Goal: Task Accomplishment & Management: Use online tool/utility

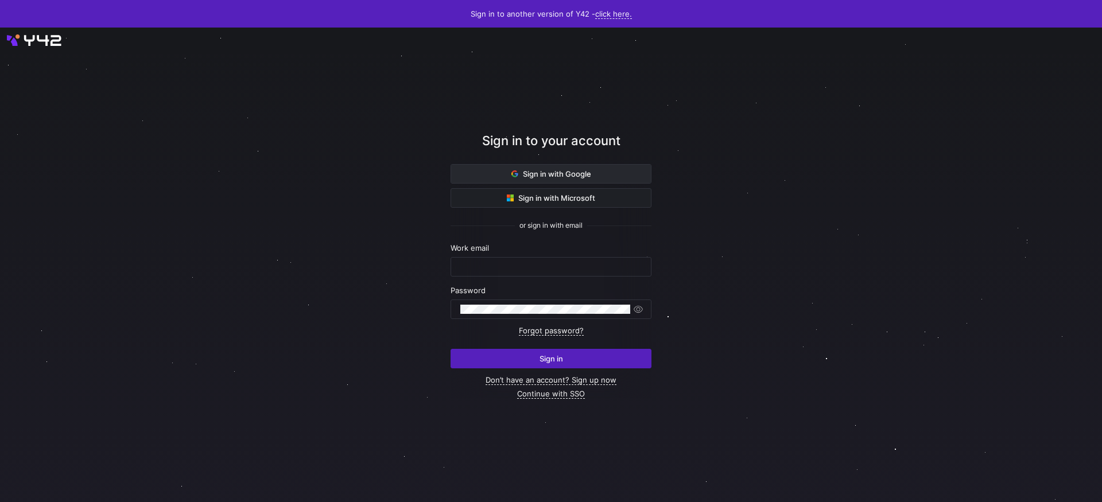
click at [581, 180] on span at bounding box center [551, 174] width 200 height 18
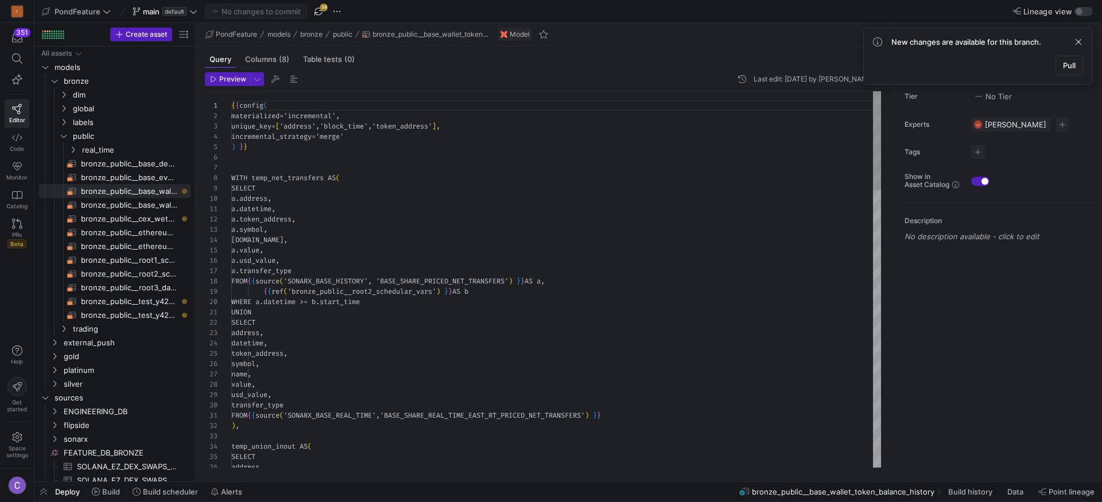
scroll to position [103, 0]
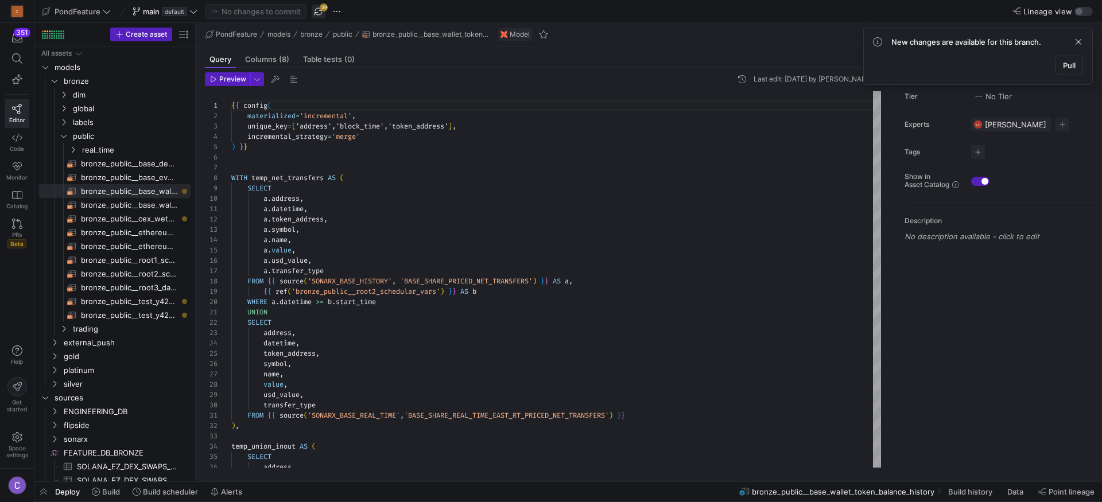
click at [319, 15] on span "button" at bounding box center [319, 12] width 14 height 14
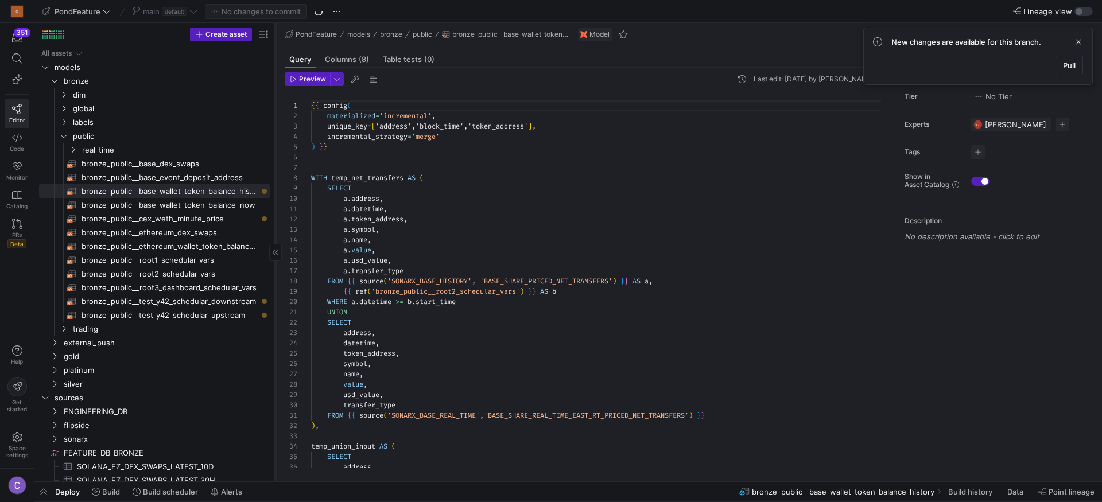
drag, startPoint x: 195, startPoint y: 196, endPoint x: 274, endPoint y: 201, distance: 79.9
click at [275, 201] on div at bounding box center [275, 252] width 1 height 459
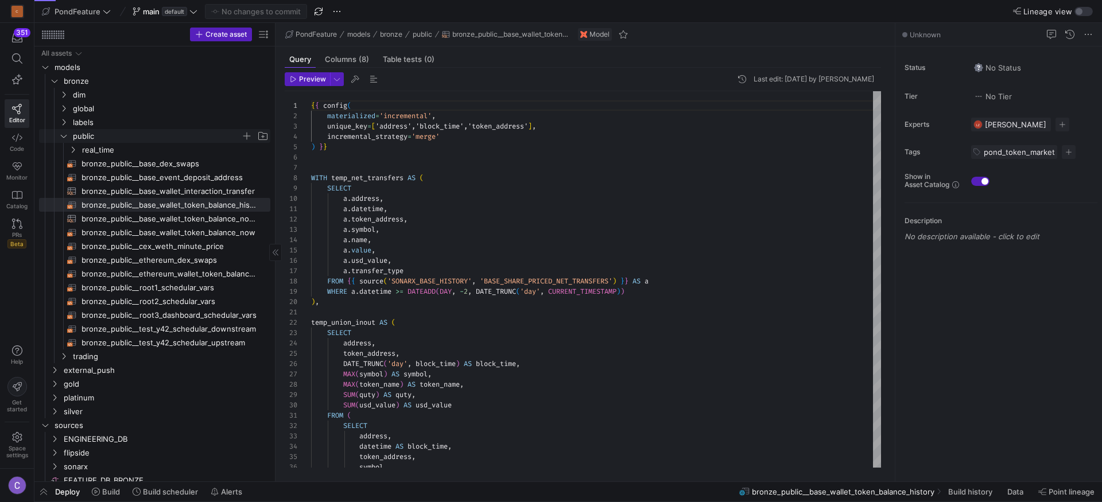
click at [65, 137] on icon "Press SPACE to select this row." at bounding box center [64, 136] width 8 height 7
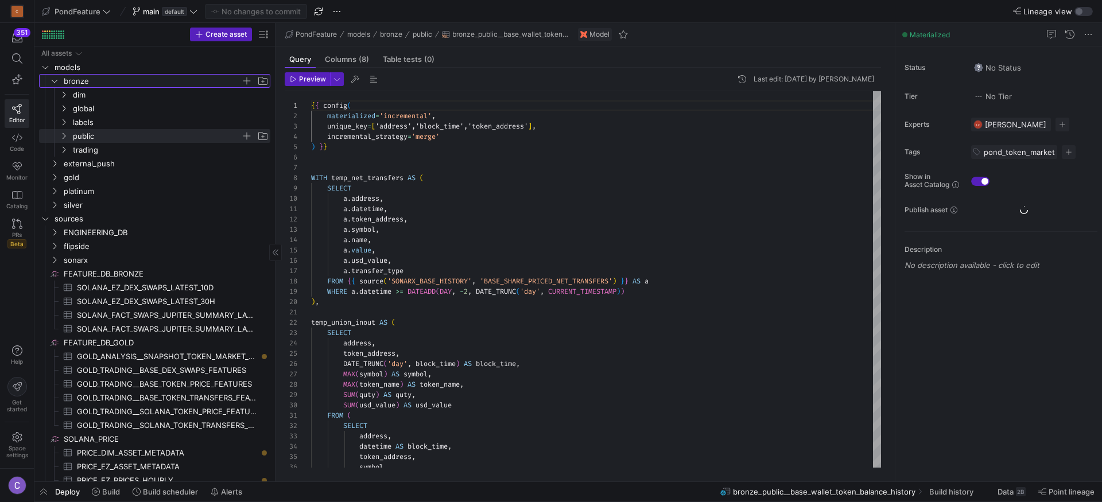
click at [57, 81] on icon "Press SPACE to select this row." at bounding box center [55, 80] width 8 height 7
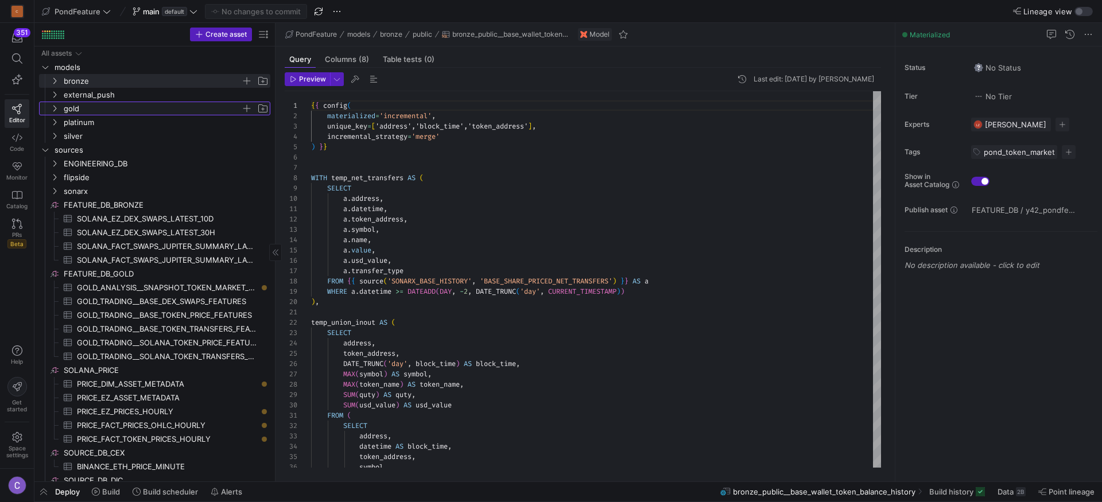
click at [52, 111] on icon "Press SPACE to select this row." at bounding box center [55, 108] width 8 height 7
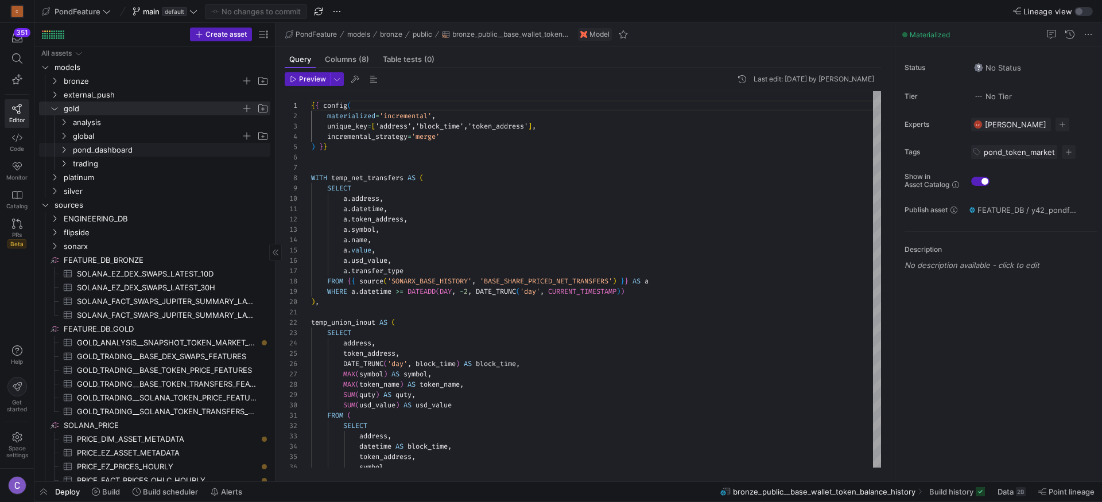
click at [62, 136] on icon "Press SPACE to select this row." at bounding box center [64, 136] width 8 height 7
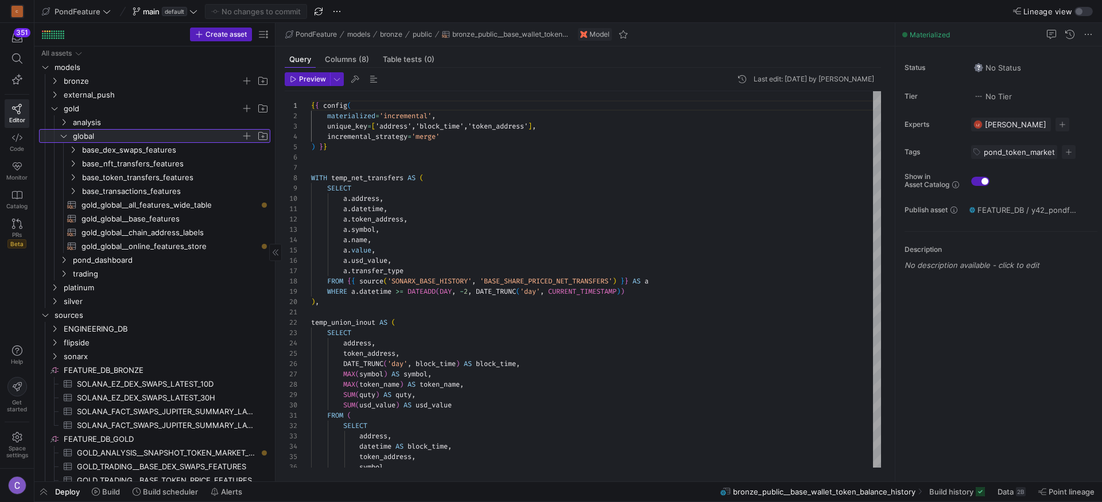
click at [67, 135] on icon at bounding box center [64, 136] width 8 height 7
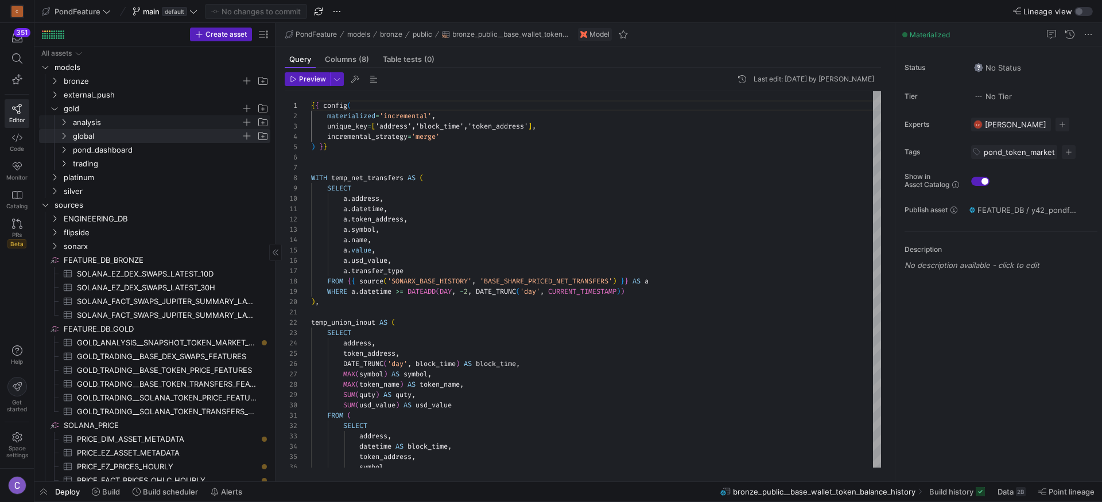
click at [67, 122] on icon "Press SPACE to select this row." at bounding box center [64, 122] width 8 height 7
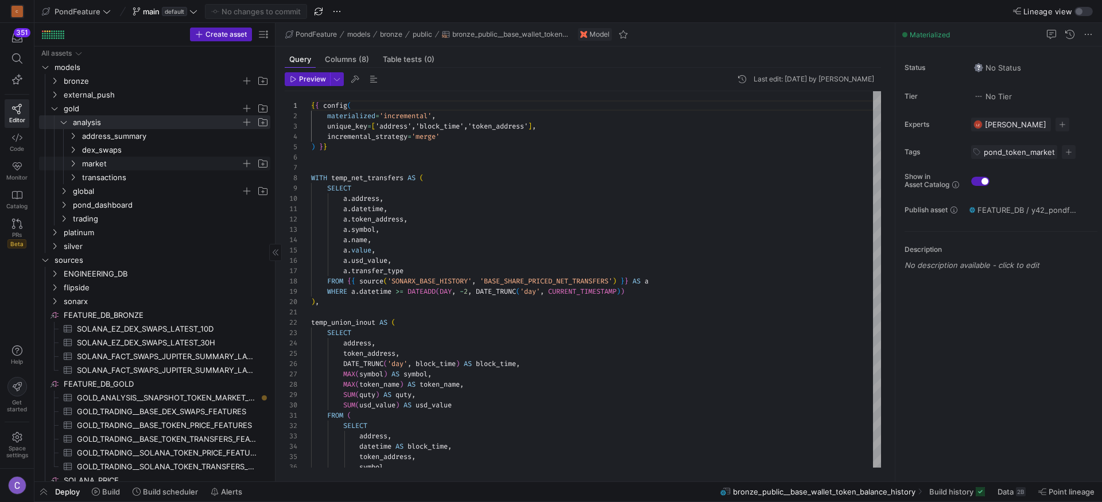
click at [99, 164] on span "market" at bounding box center [161, 163] width 159 height 13
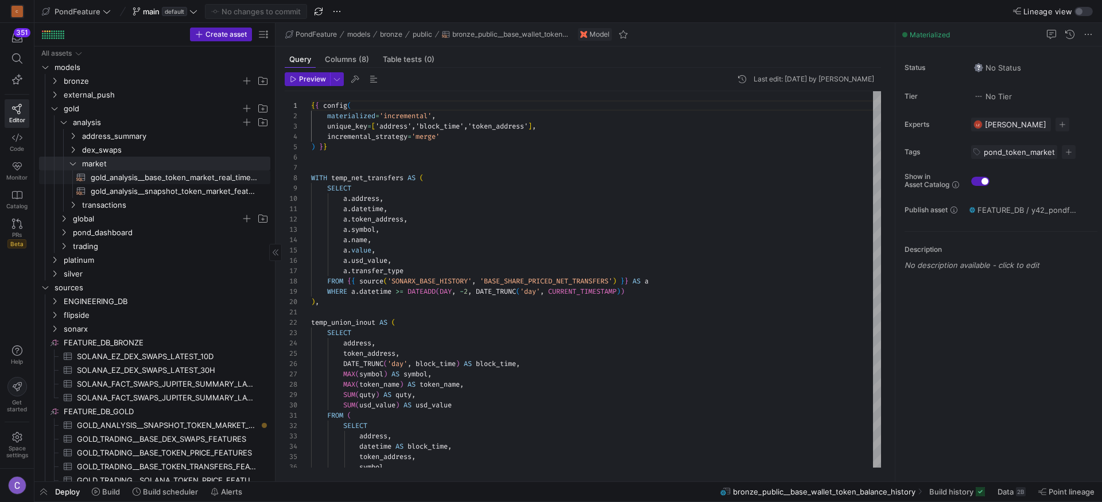
click at [119, 177] on span "gold_analysis__base_token_market_real_time_features​​​​​​​​​​" at bounding box center [174, 177] width 166 height 13
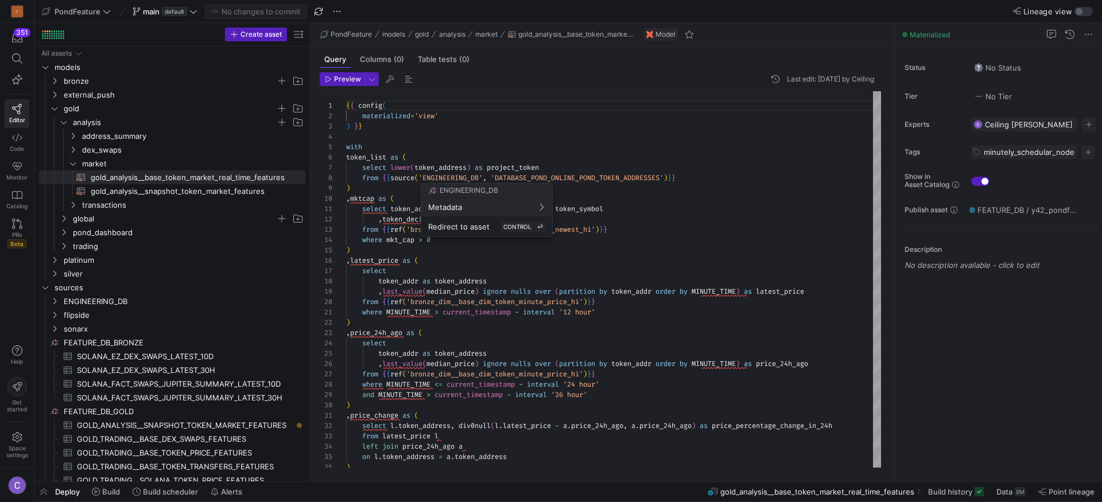
drag, startPoint x: 274, startPoint y: 176, endPoint x: 434, endPoint y: 176, distance: 160.1
click at [434, 176] on body "C 351 Editor Code Monitor Catalog PRs Beta Help Get started Space settings Pond…" at bounding box center [551, 251] width 1102 height 502
click at [257, 180] on div at bounding box center [551, 251] width 1102 height 502
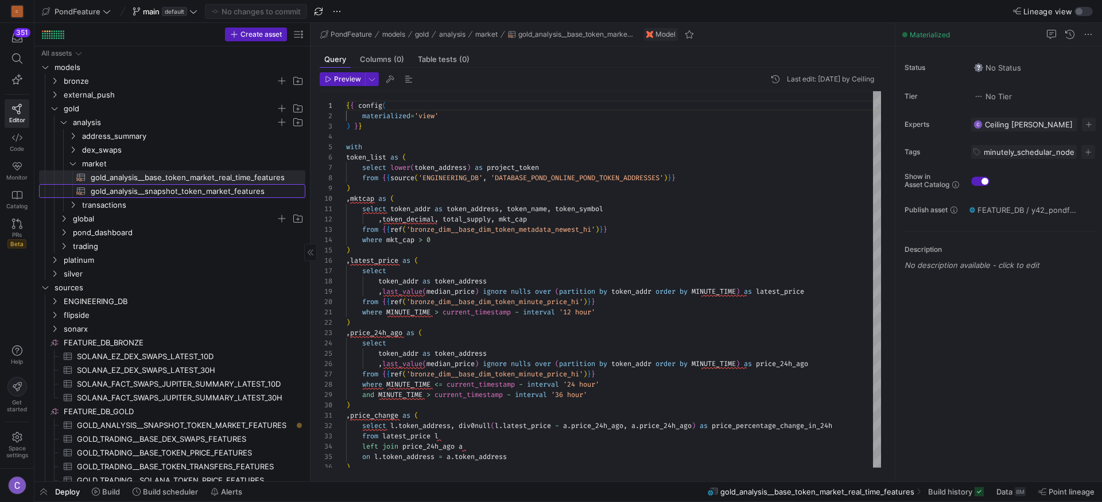
click at [228, 192] on span "gold_analysis__snapshot_token_market_features​​​​​​​​​​" at bounding box center [191, 191] width 201 height 13
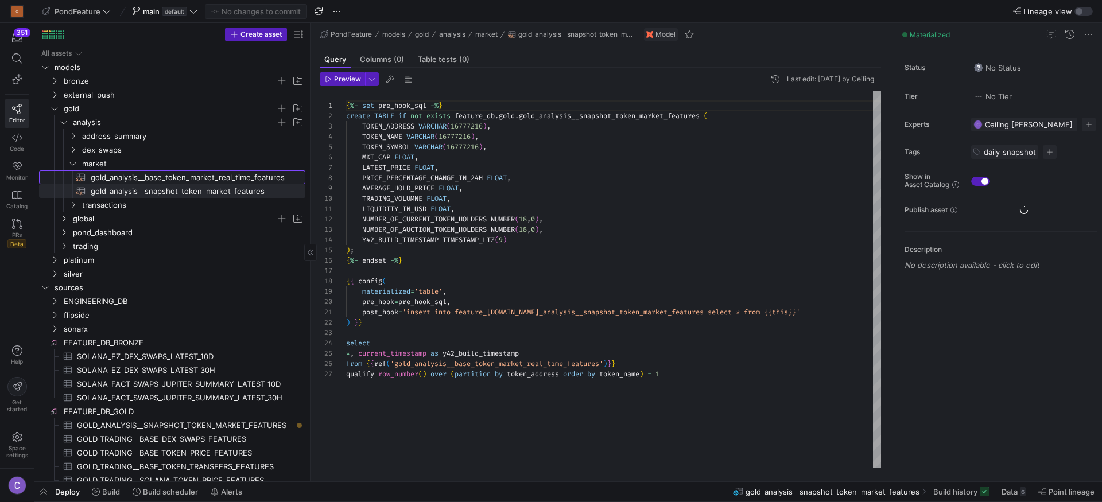
click at [212, 176] on span "gold_analysis__base_token_market_real_time_features​​​​​​​​​​" at bounding box center [191, 177] width 201 height 13
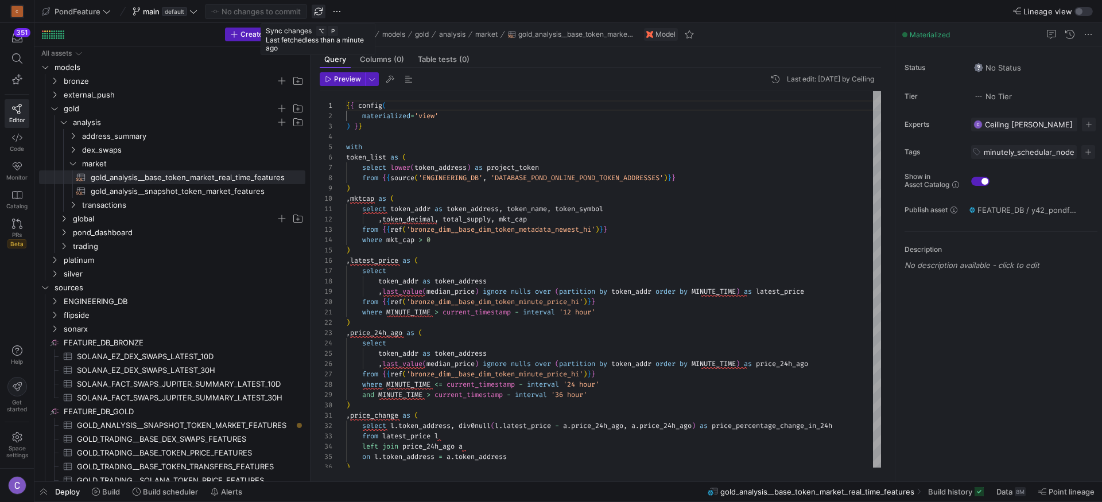
click at [319, 15] on span "button" at bounding box center [319, 12] width 14 height 14
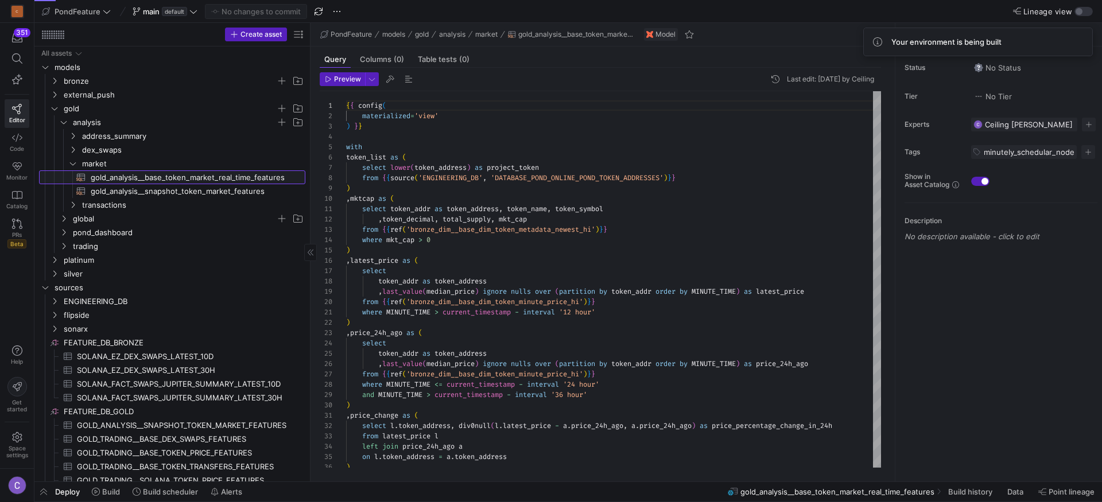
click at [241, 183] on span "gold_analysis__base_token_market_real_time_features​​​​​​​​​​" at bounding box center [191, 177] width 201 height 13
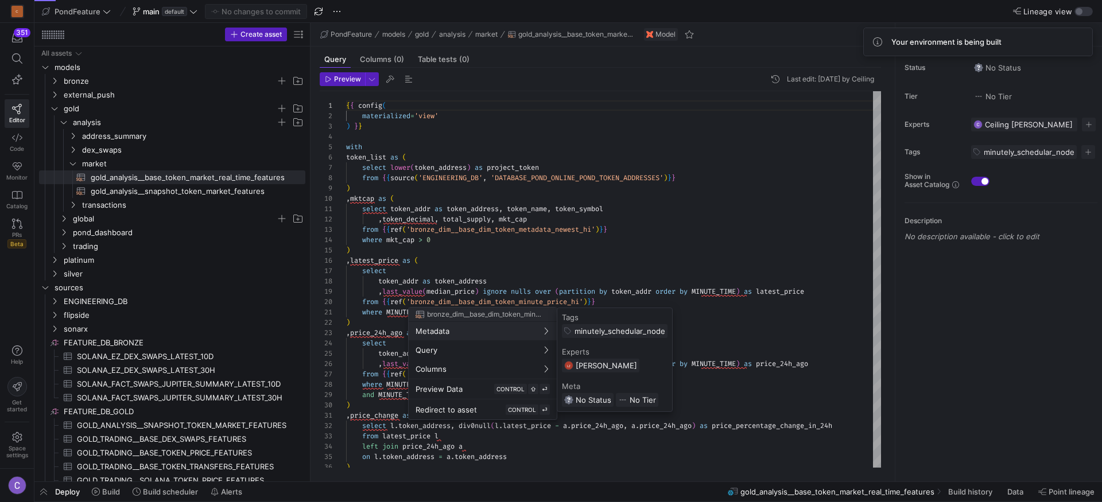
click at [64, 495] on div at bounding box center [551, 251] width 1102 height 502
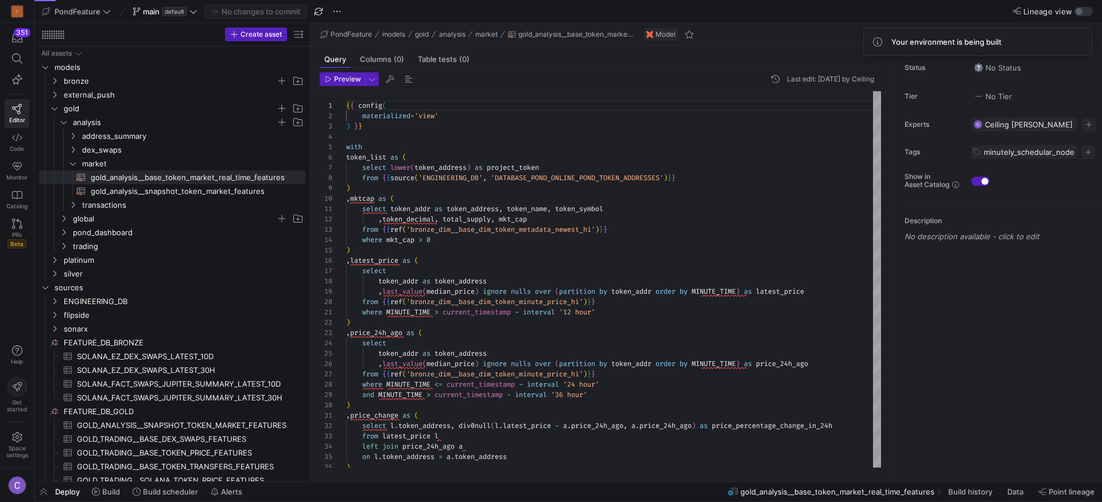
click at [56, 494] on span "Deploy" at bounding box center [67, 491] width 25 height 9
click at [60, 494] on span "Deploy" at bounding box center [67, 491] width 25 height 9
click at [72, 496] on div "Deploy Build Build scheduler Alerts" at bounding box center [140, 492] width 213 height 20
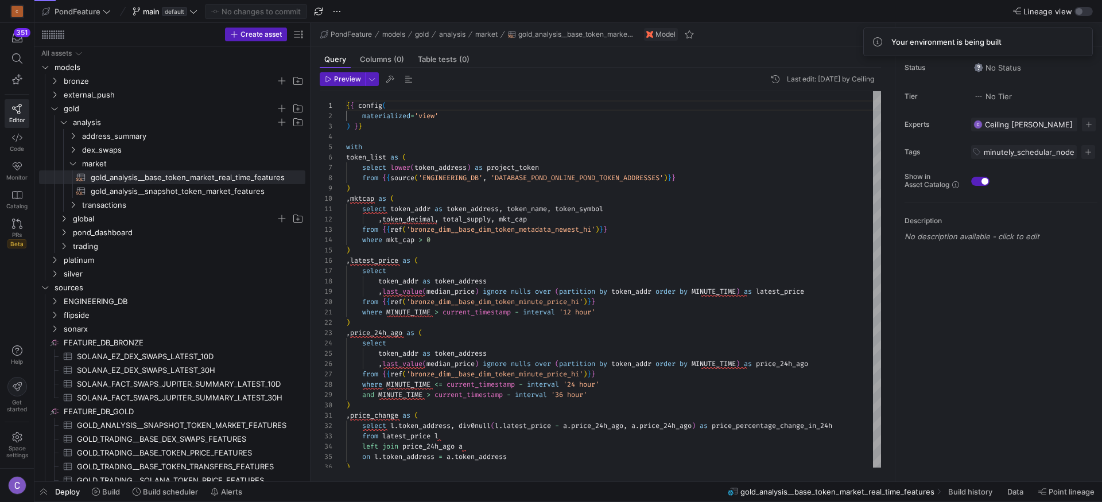
click at [52, 492] on div "Deploy Build Build scheduler Alerts" at bounding box center [140, 492] width 213 height 20
click at [145, 490] on span "Build scheduler" at bounding box center [170, 491] width 55 height 9
click at [104, 492] on span "Build" at bounding box center [111, 491] width 18 height 9
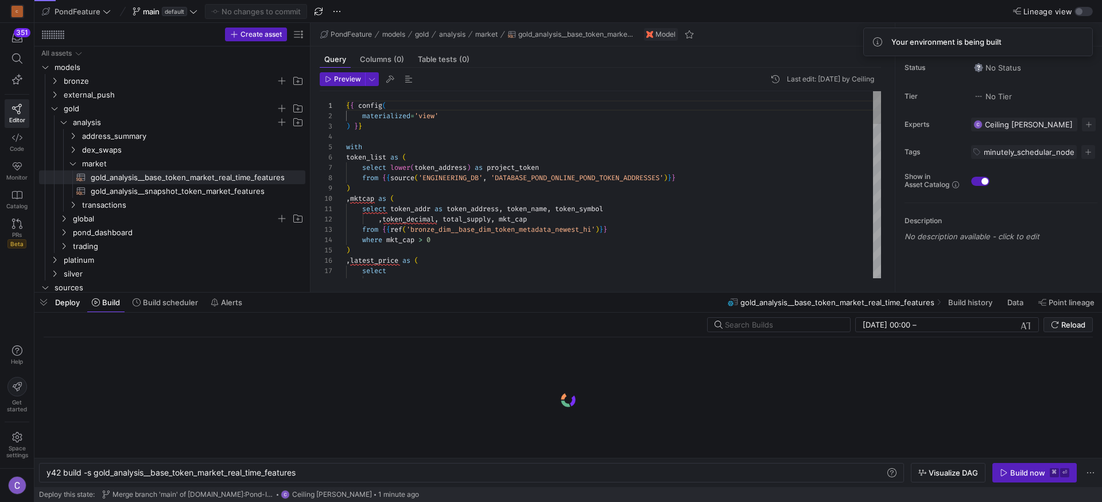
scroll to position [0, 252]
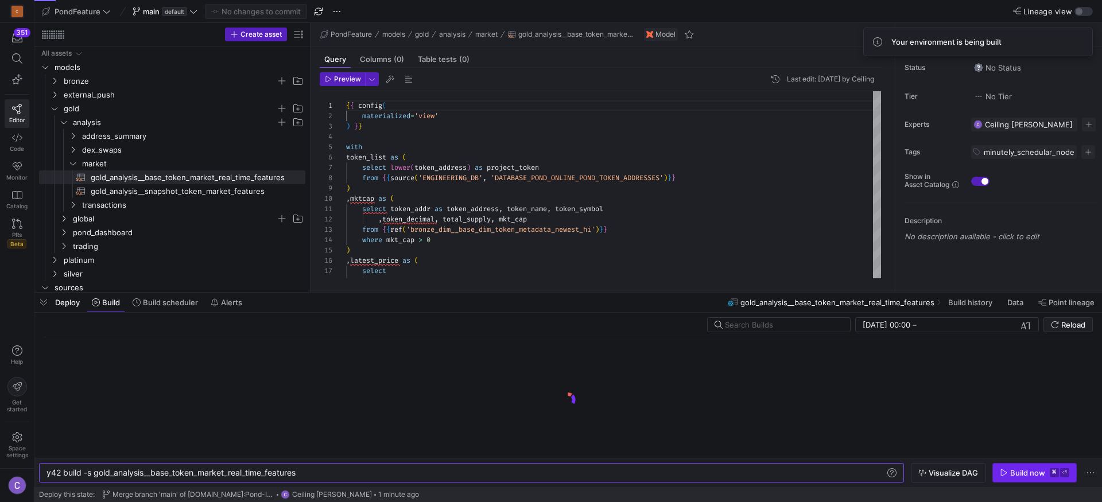
click at [1026, 479] on span "button" at bounding box center [1034, 473] width 83 height 18
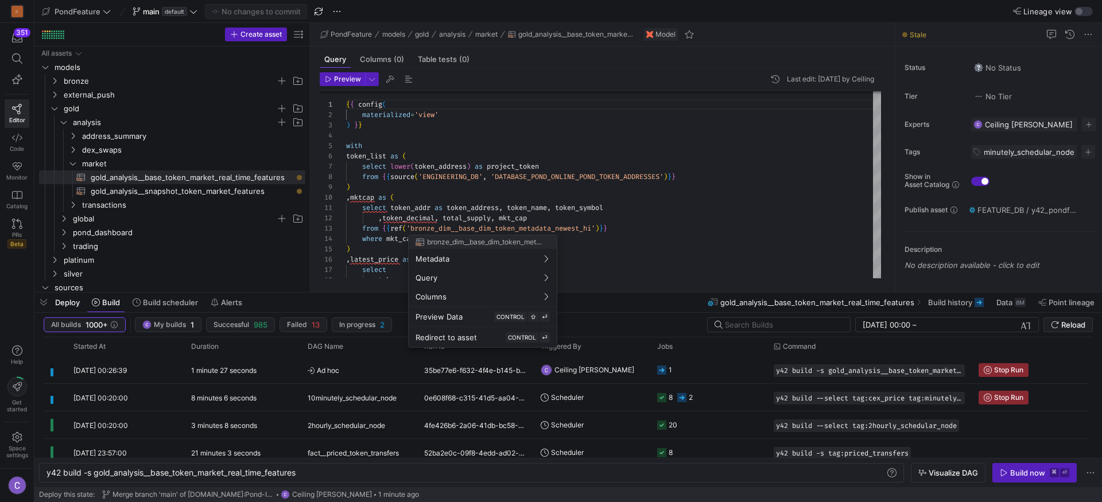
click at [656, 239] on div at bounding box center [551, 251] width 1102 height 502
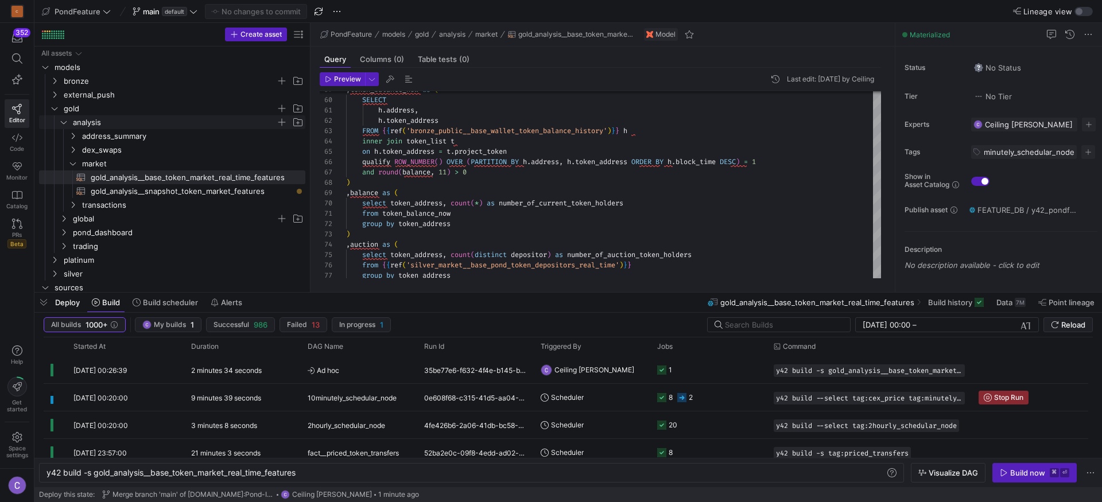
click at [69, 112] on span "gold" at bounding box center [170, 108] width 212 height 13
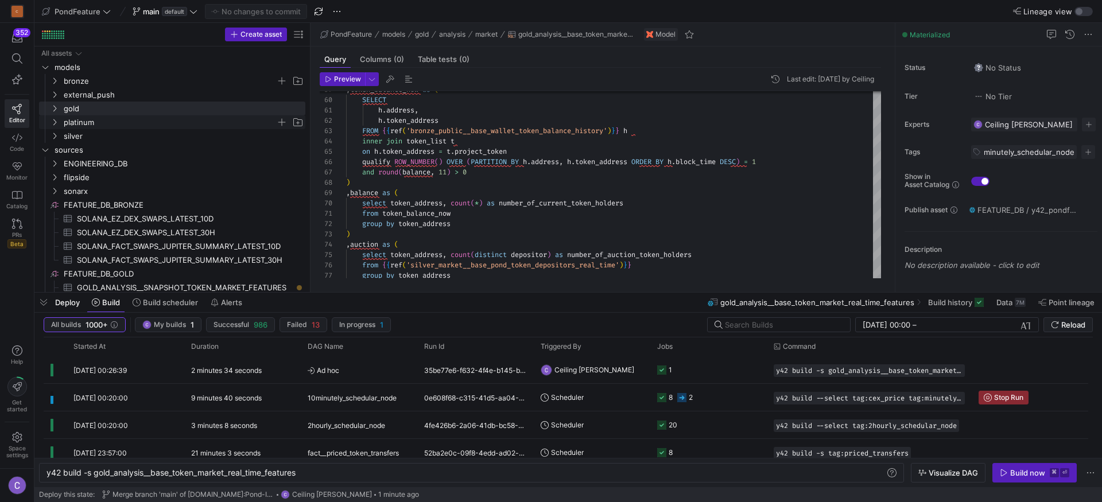
click at [73, 126] on span "platinum" at bounding box center [170, 122] width 212 height 13
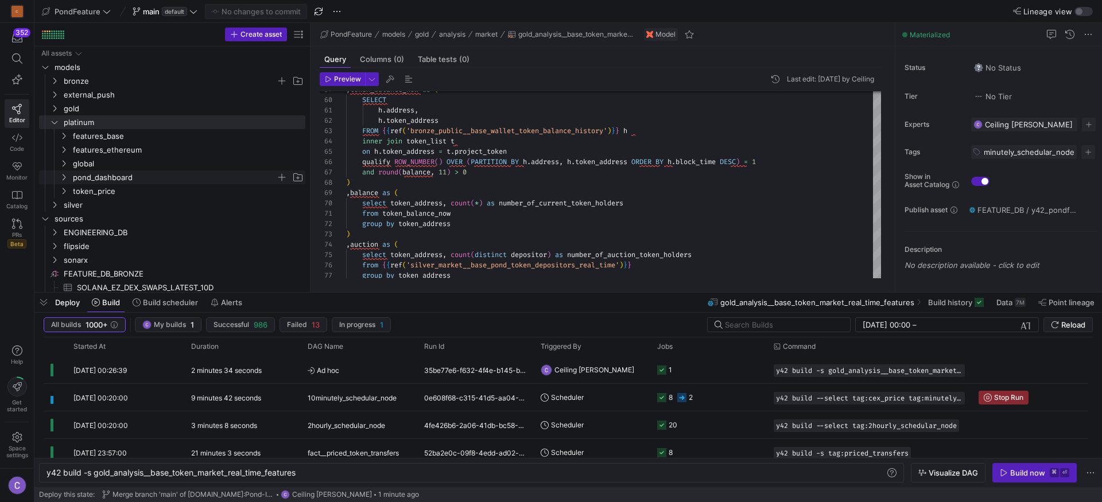
click at [113, 177] on span "pond_dashboard" at bounding box center [174, 177] width 203 height 13
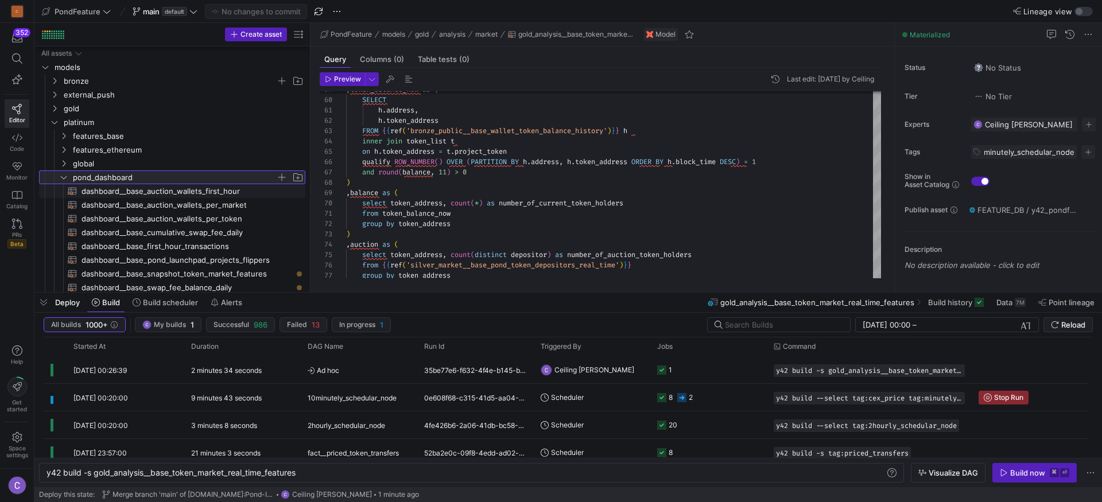
scroll to position [32, 0]
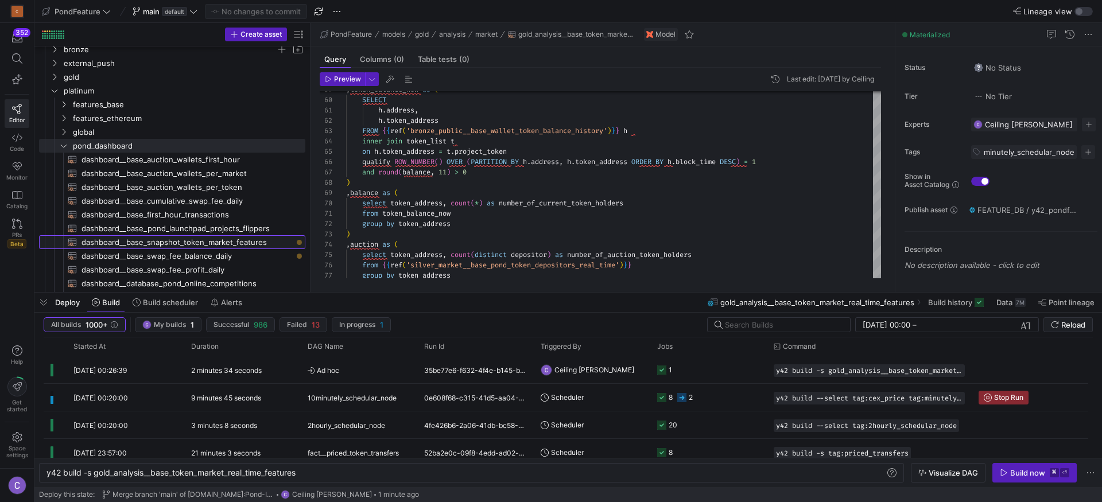
click at [177, 243] on span "dashboard__base_snapshot_token_market_features​​​​​​​​​​" at bounding box center [186, 242] width 211 height 13
type textarea "-- depends_on: {{ ref('gold_analysis__snapshot_token_market_features') }} {{ co…"
type textarea "y42 build -s dashboard__base_snapshot_token_market_features"
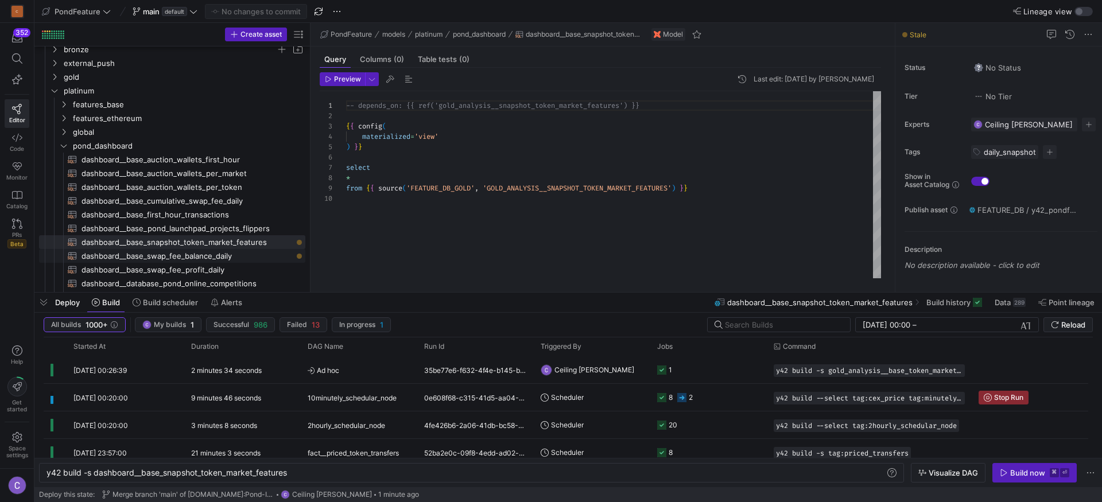
click at [201, 259] on span "dashboard__base_swap_fee_balance_daily​​​​​​​​​​" at bounding box center [186, 256] width 211 height 13
type textarea "{{ config( materialized='incremental', unique_key=['address','token_address','b…"
type textarea "y42 build -s dashboard__base_swap_fee_balance_daily"
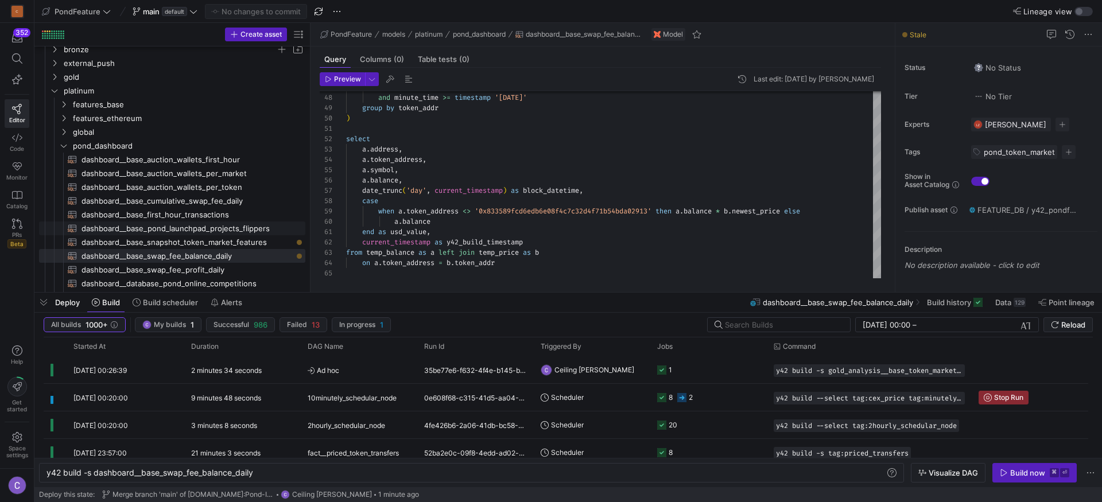
click at [209, 231] on span "dashboard__base_pond_launchpad_projects_flippers​​​​​​​​​​" at bounding box center [186, 228] width 211 height 13
type textarea "{{ config( materialized='view' ) }} select flipper, seeding_contract_address, t…"
type textarea "y42 build -s dashboard__base_pond_launchpad_projects_flippers"
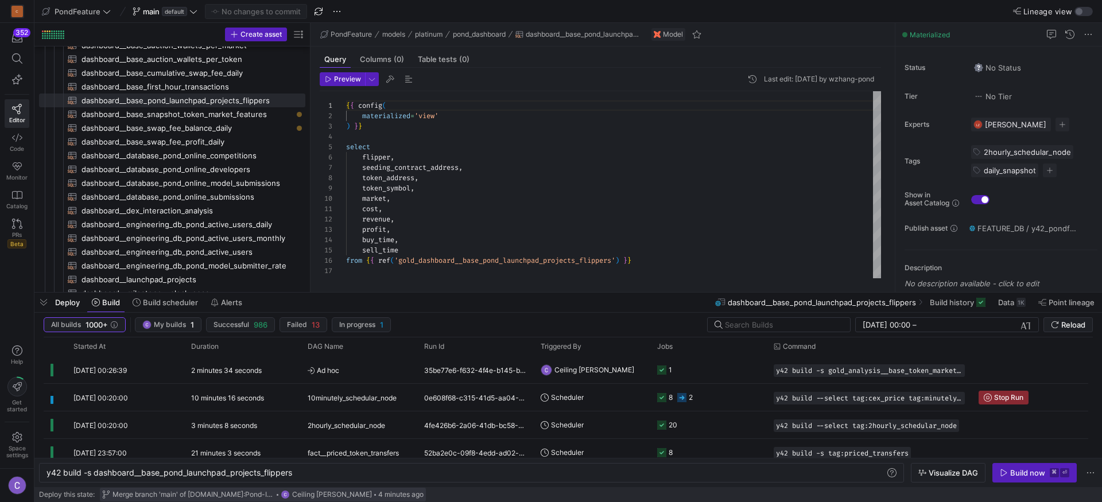
scroll to position [84, 0]
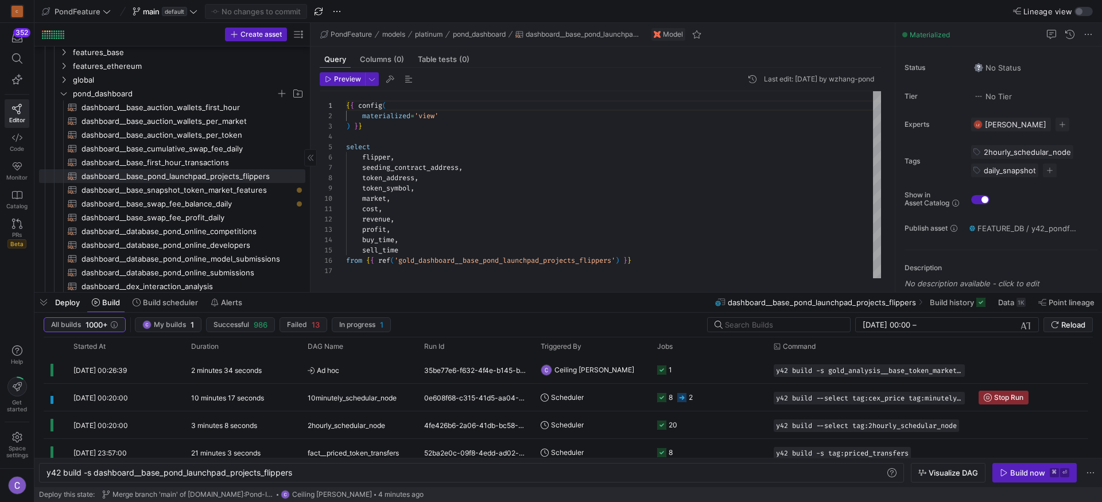
click at [111, 95] on span "pond_dashboard" at bounding box center [174, 93] width 203 height 13
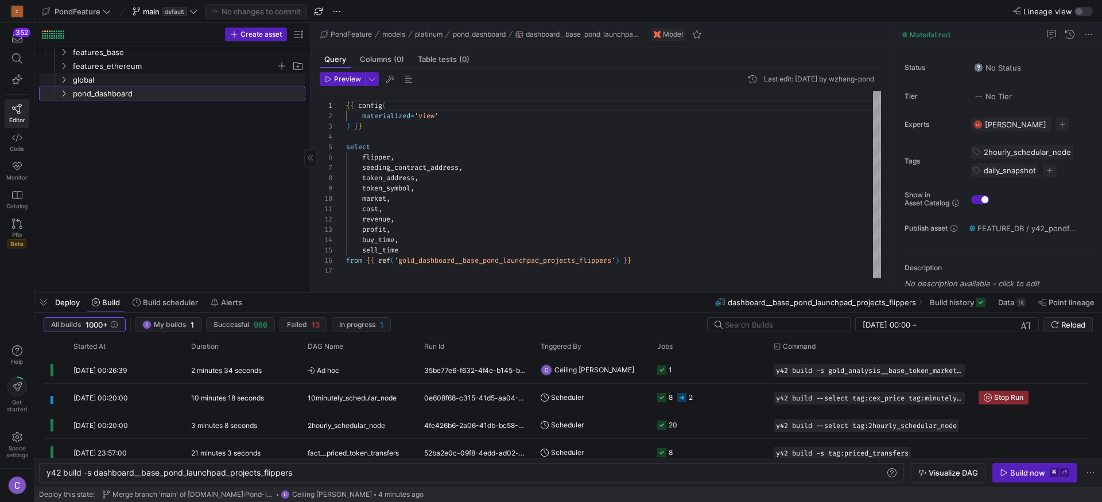
scroll to position [60, 0]
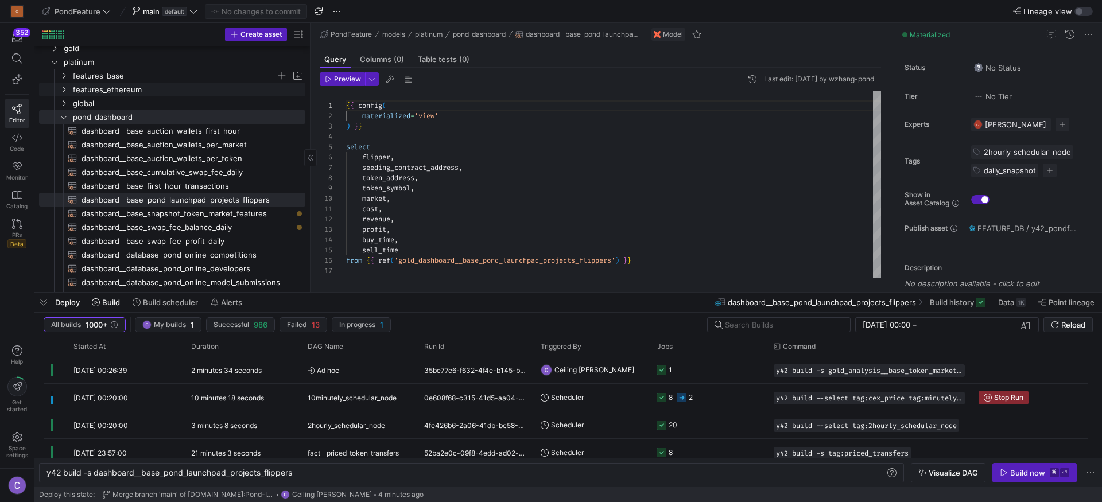
click at [112, 77] on span "features_base" at bounding box center [174, 75] width 203 height 13
click at [134, 79] on span "features_base" at bounding box center [174, 75] width 203 height 13
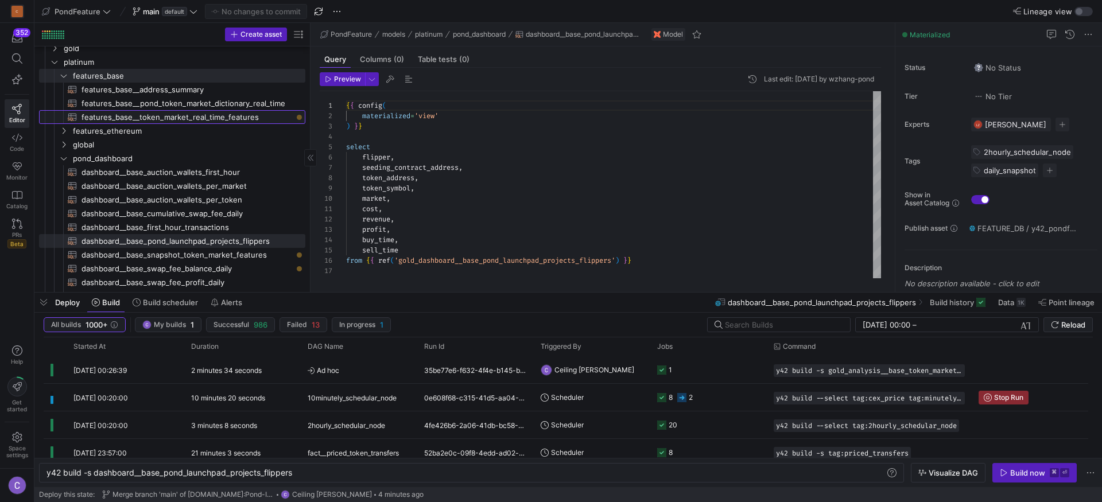
click at [199, 112] on span "features_base__token_market_real_time_features​​​​​​​​​​" at bounding box center [186, 117] width 211 height 13
type textarea "{{ config( materialized='view' ) }} select * from {{ref('gold_analysis__base_to…"
type textarea "y42 build -s features_base__token_market_real_time_features"
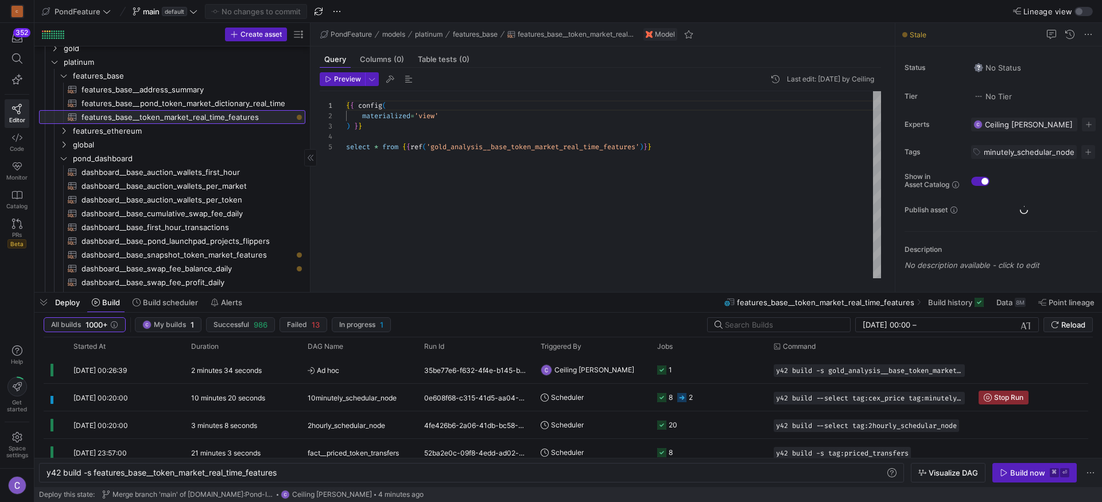
scroll to position [41, 0]
click at [1018, 475] on div "Build now" at bounding box center [1027, 472] width 35 height 9
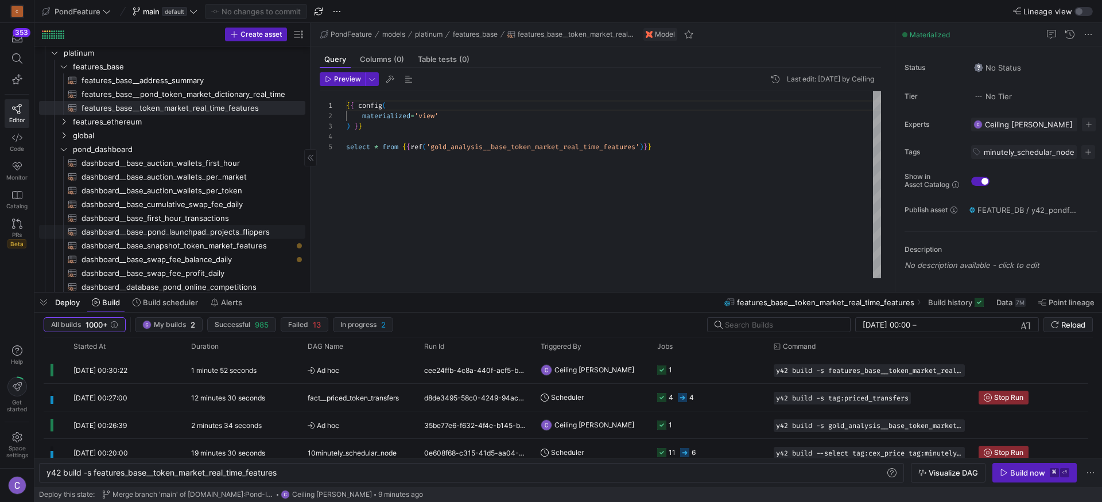
scroll to position [71, 0]
click at [316, 11] on span "button" at bounding box center [319, 12] width 14 height 14
click at [189, 246] on span "dashboard__base_snapshot_token_market_features​​​​​​​​​​" at bounding box center [186, 244] width 211 height 13
type textarea "-- depends_on: {{ ref('gold_analysis__snapshot_token_market_features') }} {{ co…"
type textarea "y42 build -s dashboard__base_snapshot_token_market_features"
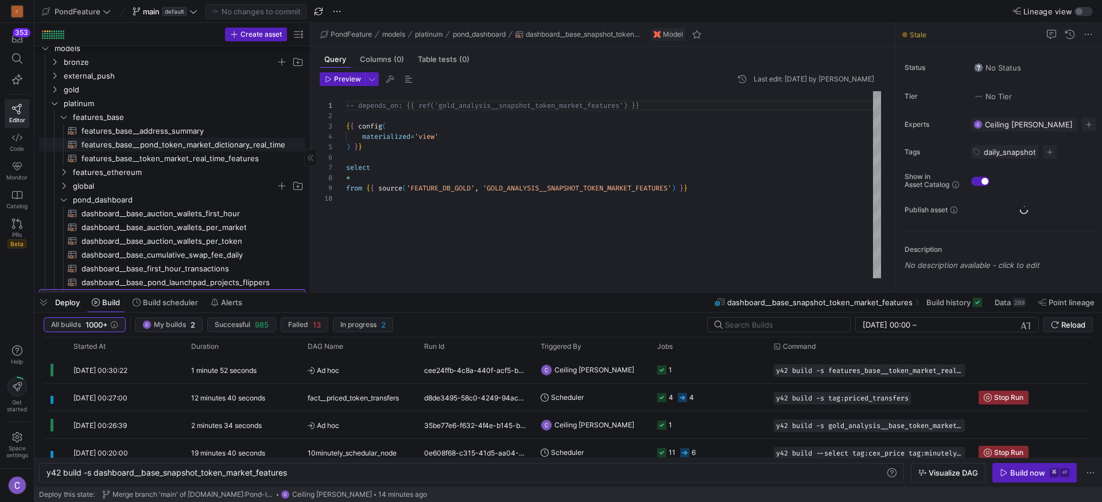
scroll to position [2, 0]
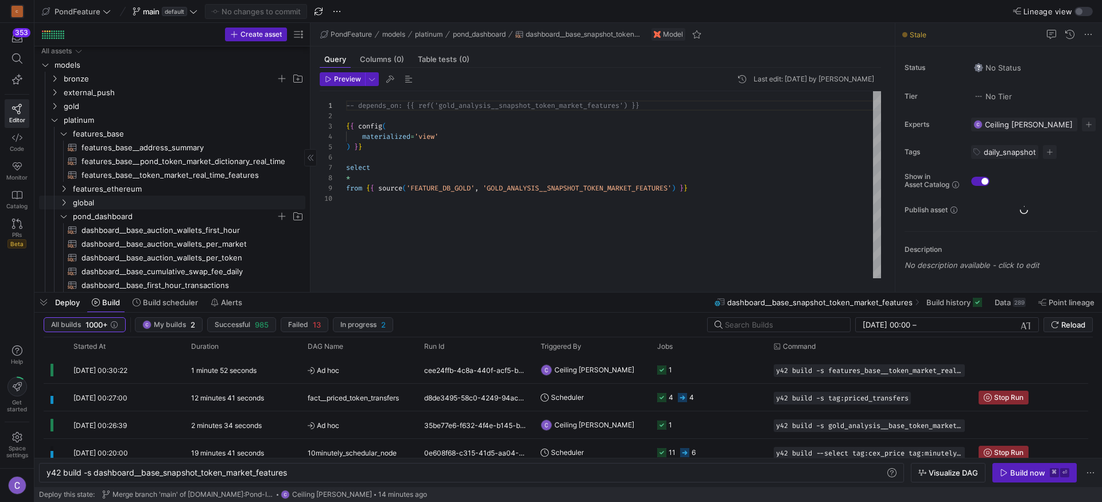
click at [119, 211] on span "pond_dashboard" at bounding box center [174, 216] width 203 height 13
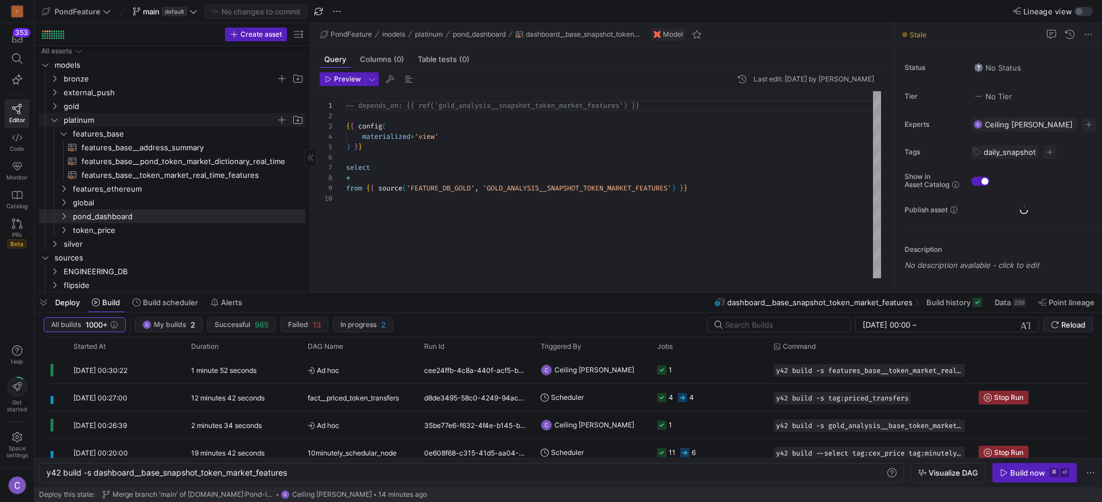
click at [93, 117] on span "platinum" at bounding box center [170, 120] width 212 height 13
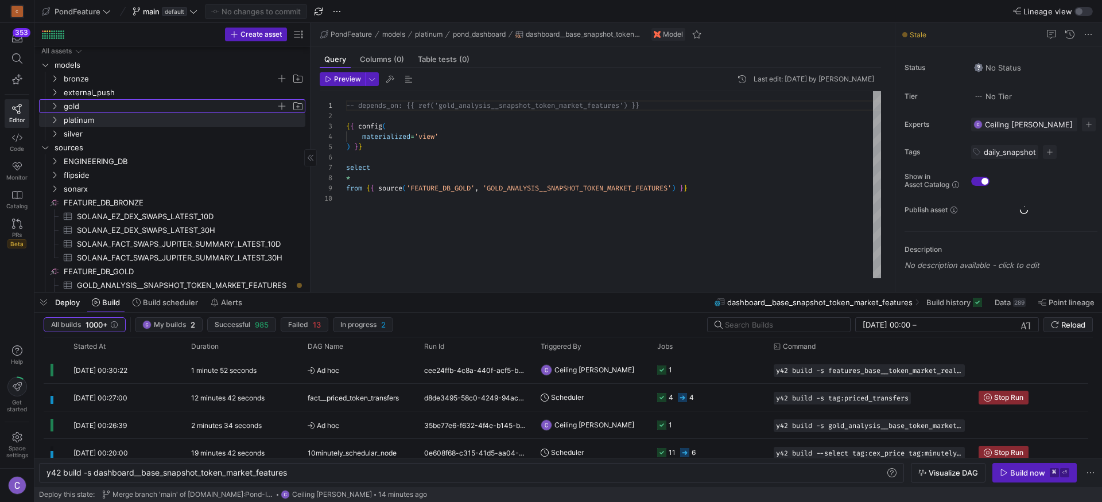
click at [91, 104] on span "gold" at bounding box center [170, 106] width 212 height 13
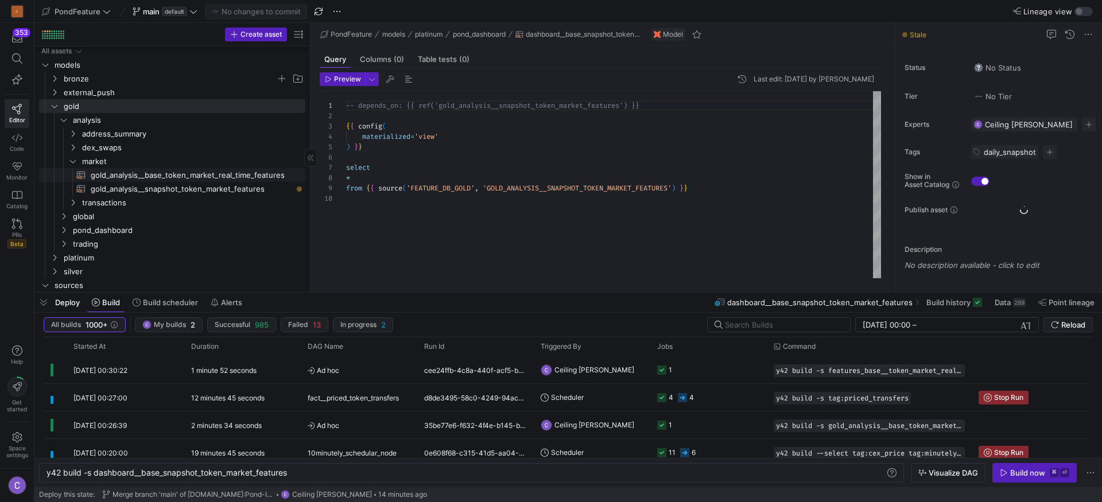
click at [153, 169] on span "gold_analysis__base_token_market_real_time_features​​​​​​​​​​" at bounding box center [191, 175] width 201 height 13
type textarea "{{ config( materialized='view' ) }} with token_list as ( select lower(token_add…"
type textarea "y42 build -s gold_analysis__base_token_market_real_time_features"
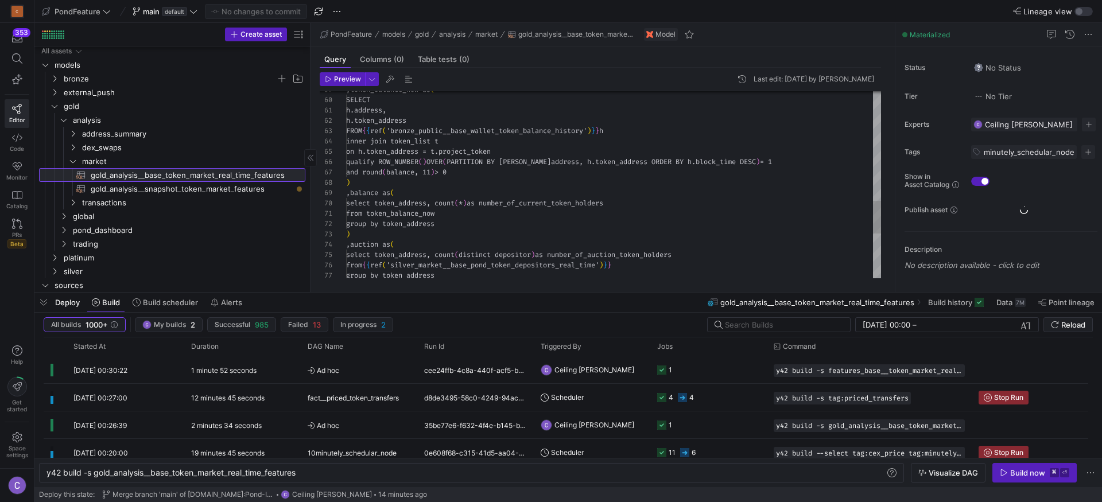
scroll to position [103, 0]
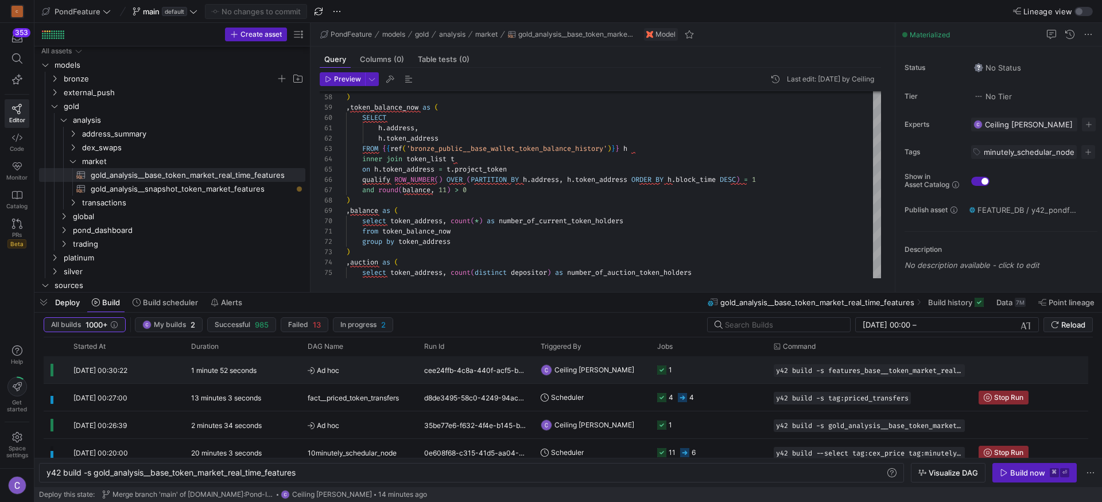
click at [611, 368] on y42-orchestration-triggered-by "Ceiling Xiao" at bounding box center [592, 370] width 103 height 26
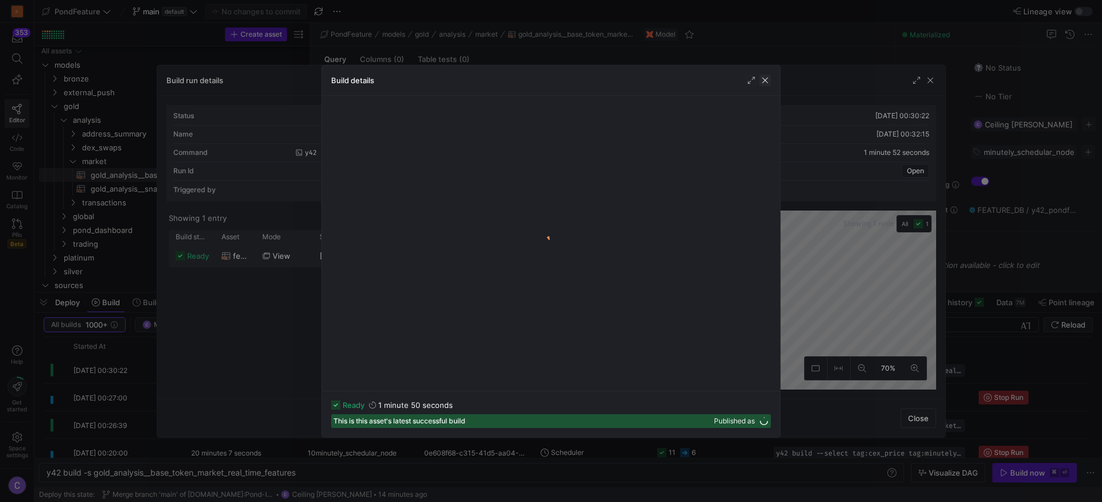
click at [762, 83] on span "button" at bounding box center [764, 80] width 11 height 11
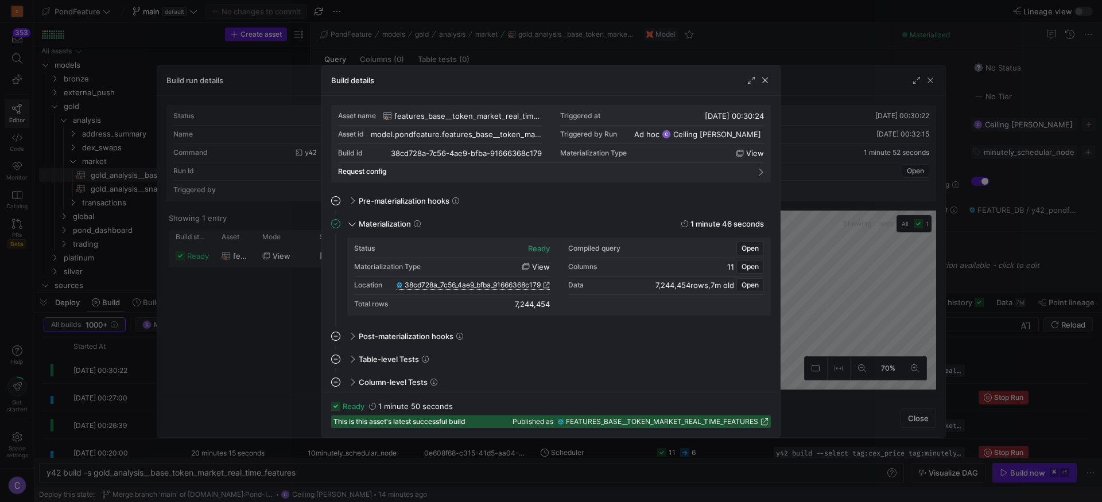
click at [541, 285] on link "38cd728a_7c56_4ae9_bfba_91666368c179" at bounding box center [473, 285] width 153 height 8
click at [768, 78] on span "button" at bounding box center [764, 80] width 11 height 11
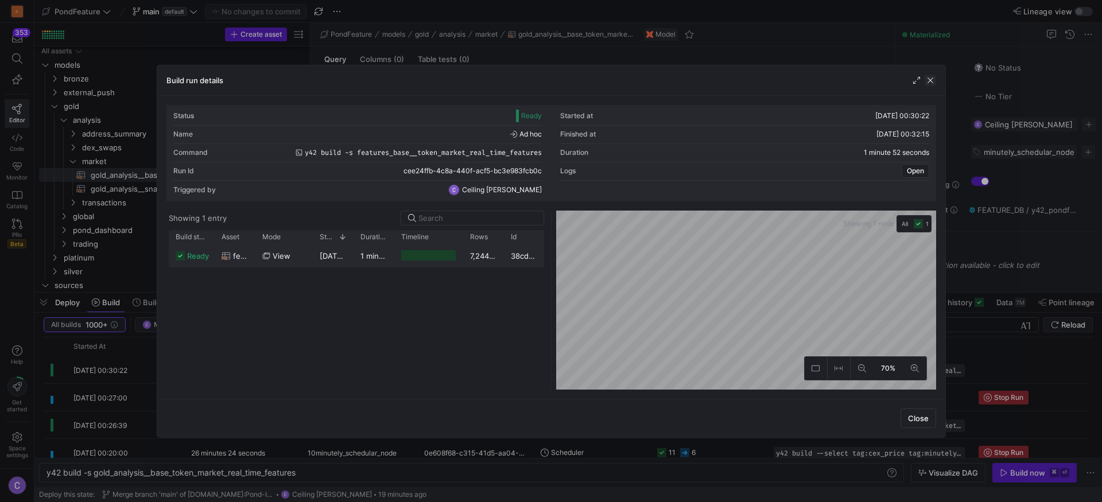
click at [932, 84] on span "button" at bounding box center [930, 80] width 11 height 11
